Goal: Task Accomplishment & Management: Manage account settings

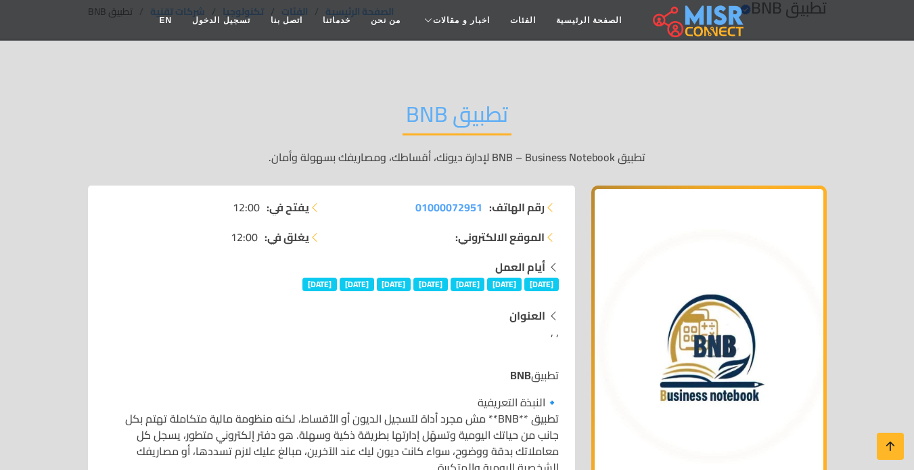
scroll to position [203, 0]
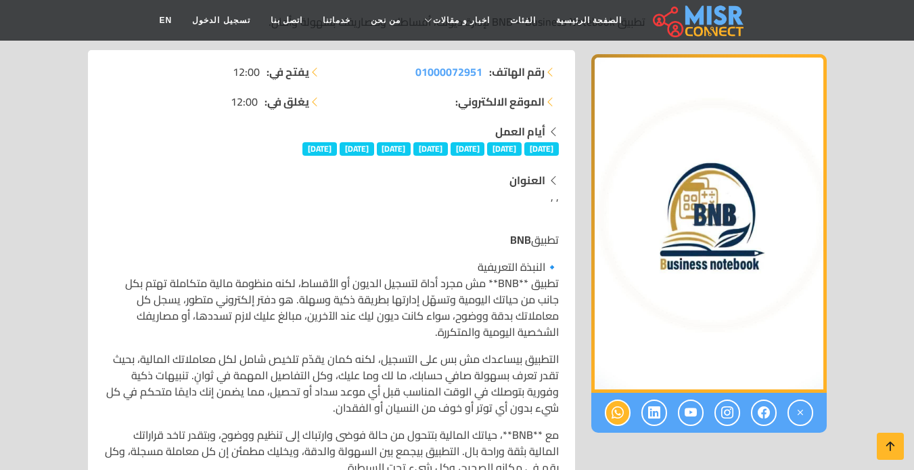
click at [614, 418] on icon at bounding box center [618, 412] width 12 height 22
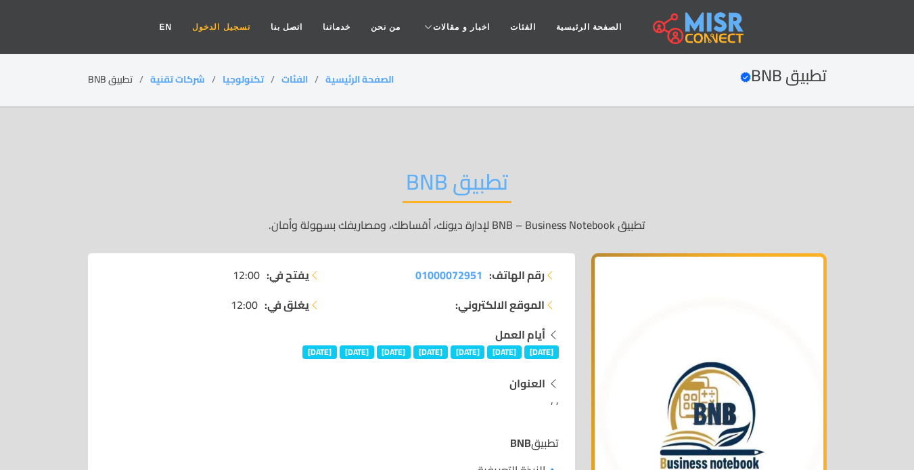
click at [260, 27] on link "تسجيل الدخول" at bounding box center [221, 27] width 78 height 26
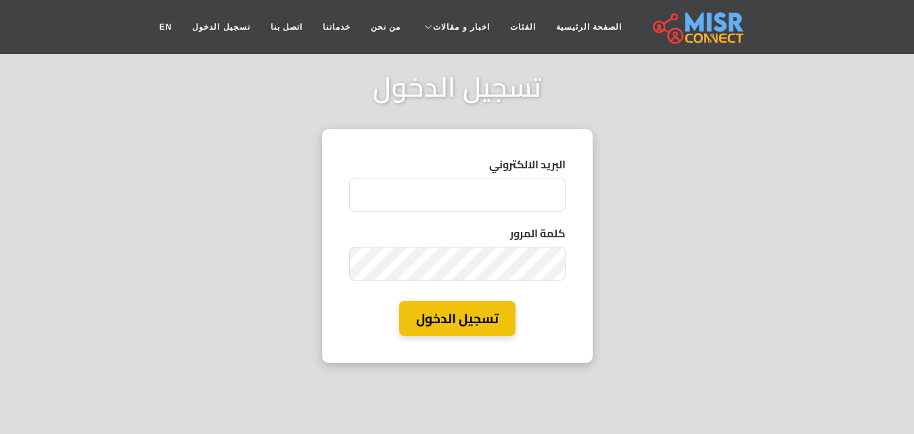
click at [484, 191] on input "البريد الالكتروني" at bounding box center [457, 195] width 217 height 34
type input "**********"
click at [489, 314] on button "تسجيل الدخول" at bounding box center [457, 319] width 116 height 36
